Goal: Information Seeking & Learning: Learn about a topic

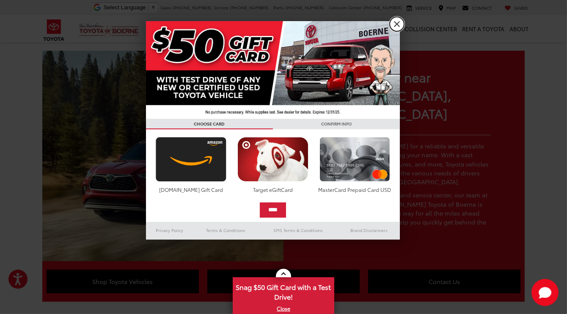
click at [394, 23] on link "X" at bounding box center [397, 24] width 14 height 14
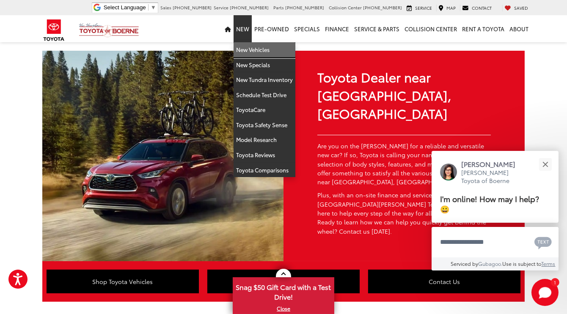
click at [248, 45] on link "New Vehicles" at bounding box center [265, 49] width 62 height 15
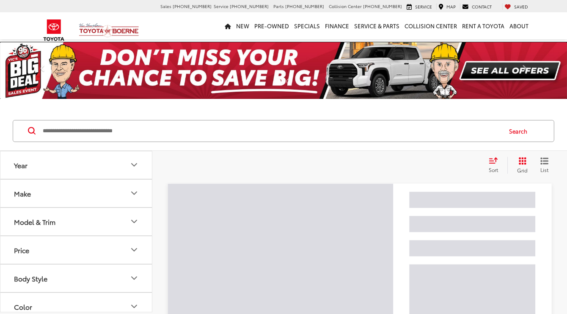
click at [248, 45] on img at bounding box center [283, 70] width 567 height 57
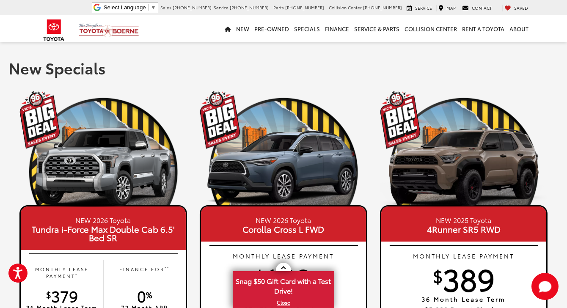
click at [44, 69] on h1 "New Specials" at bounding box center [283, 67] width 550 height 17
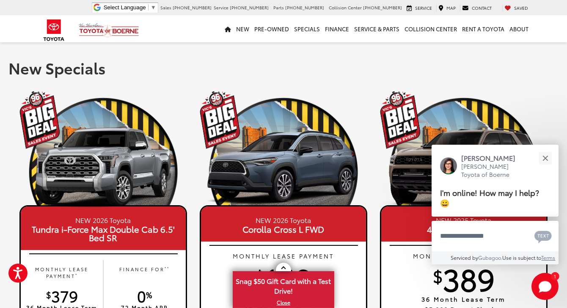
click at [91, 66] on h1 "New Specials" at bounding box center [283, 67] width 550 height 17
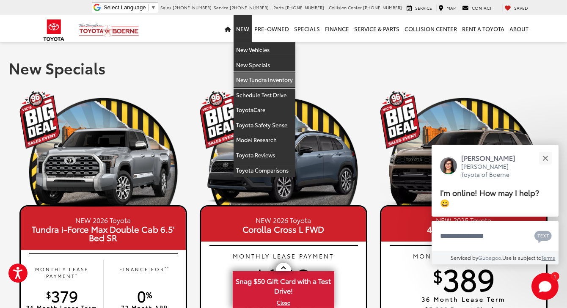
click at [256, 78] on link "New Tundra Inventory" at bounding box center [265, 79] width 62 height 15
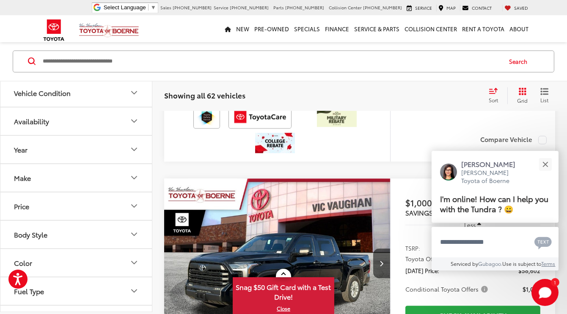
scroll to position [3147, 0]
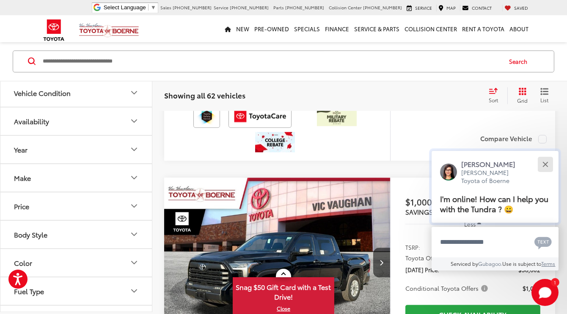
click at [545, 167] on button "Close" at bounding box center [545, 164] width 18 height 18
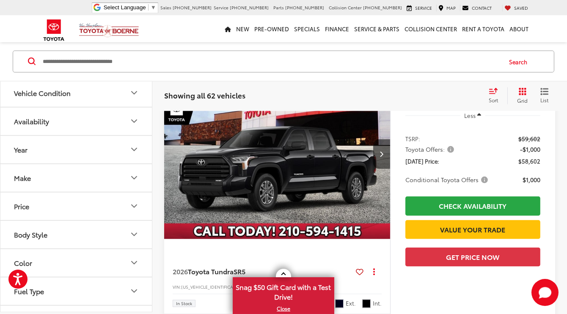
scroll to position [2569, 0]
